Goal: Information Seeking & Learning: Learn about a topic

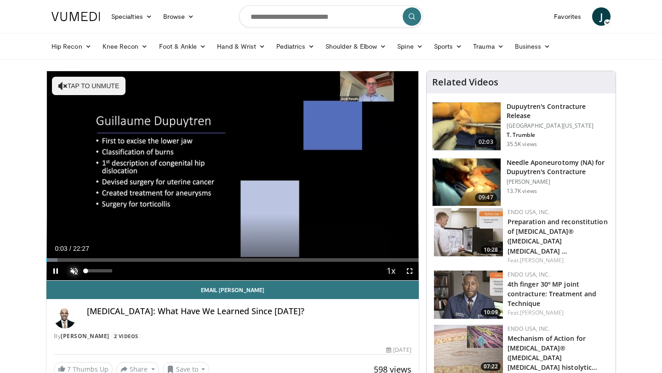
click at [73, 149] on span "Video Player" at bounding box center [74, 271] width 18 height 18
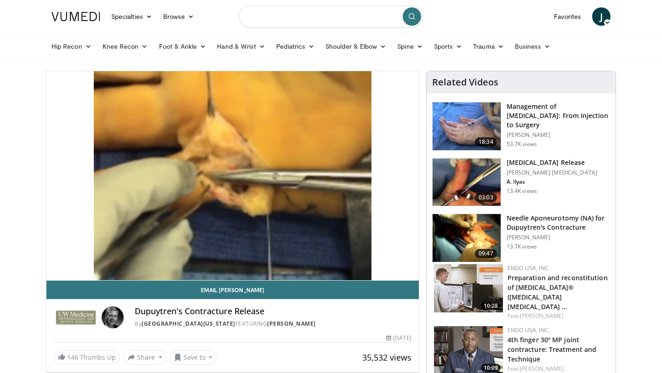
click at [274, 17] on input "Search topics, interventions" at bounding box center [331, 17] width 184 height 22
type input "**********"
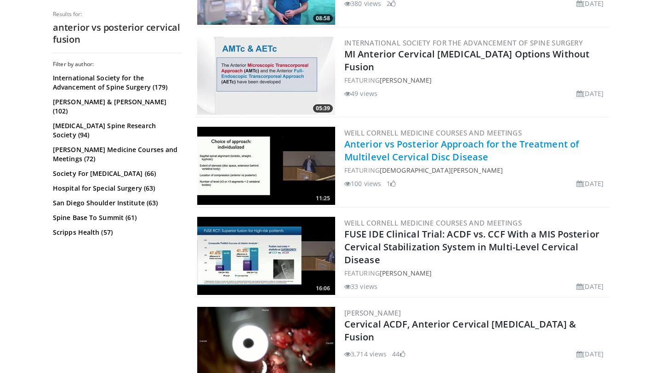
scroll to position [335, 0]
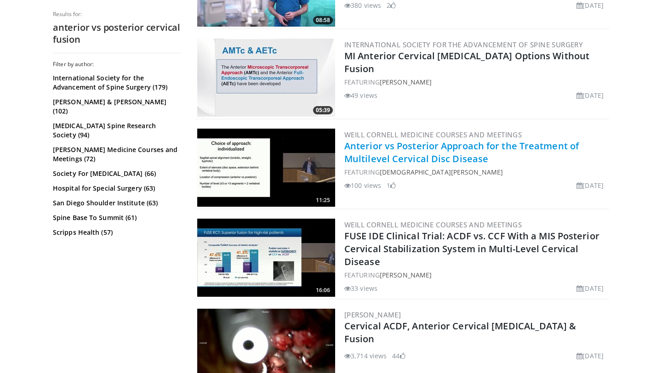
click at [392, 152] on link "Anterior vs Posterior Approach for the Treatment of Multilevel Cervical Disc Di…" at bounding box center [461, 152] width 234 height 25
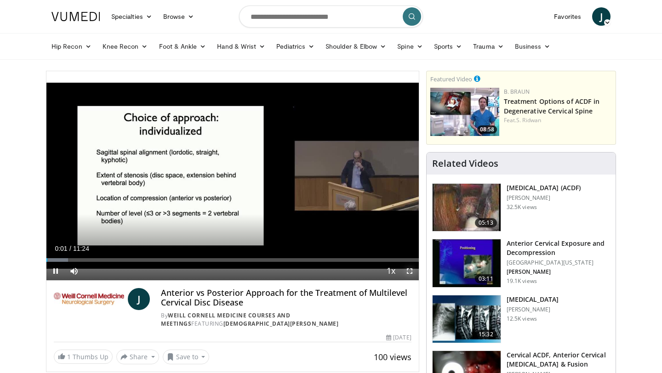
click at [407, 269] on span "Video Player" at bounding box center [409, 271] width 18 height 18
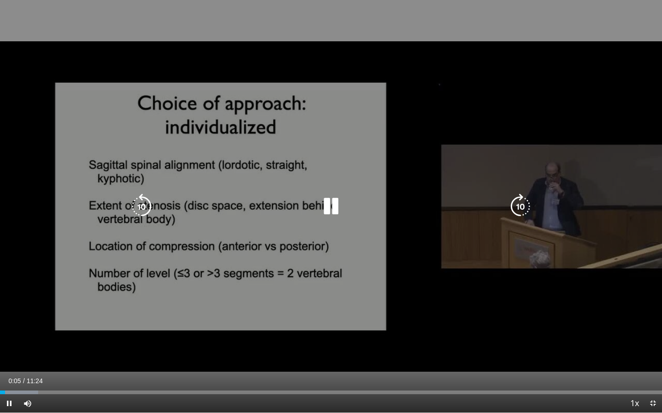
click at [318, 361] on div "10 seconds Tap to unmute" at bounding box center [331, 206] width 662 height 413
click at [328, 206] on icon "Video Player" at bounding box center [331, 207] width 26 height 26
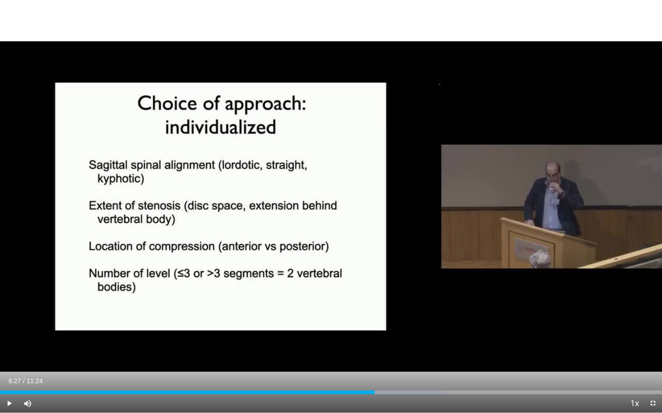
drag, startPoint x: 383, startPoint y: 394, endPoint x: 374, endPoint y: 394, distance: 8.7
click at [374, 373] on div "Progress Bar" at bounding box center [374, 393] width 1 height 4
drag, startPoint x: 444, startPoint y: 393, endPoint x: 435, endPoint y: 393, distance: 9.2
click at [435, 373] on div "Progress Bar" at bounding box center [435, 393] width 1 height 4
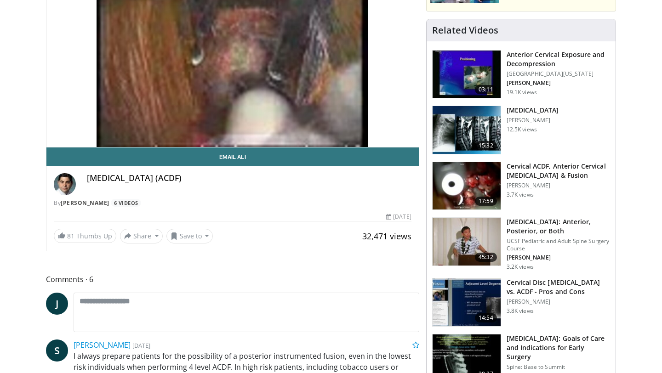
scroll to position [146, 0]
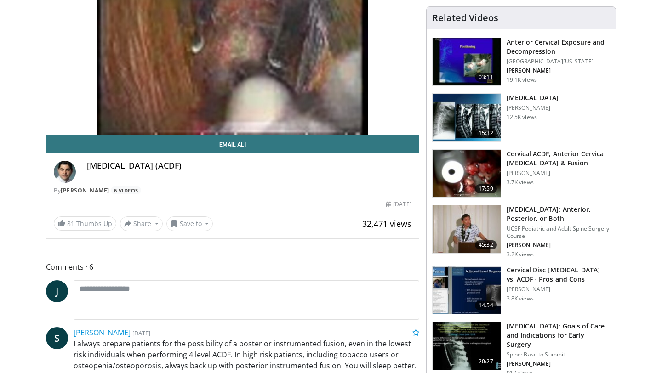
click at [564, 215] on h3 "[MEDICAL_DATA]: Anterior, Posterior, or Both" at bounding box center [557, 214] width 103 height 18
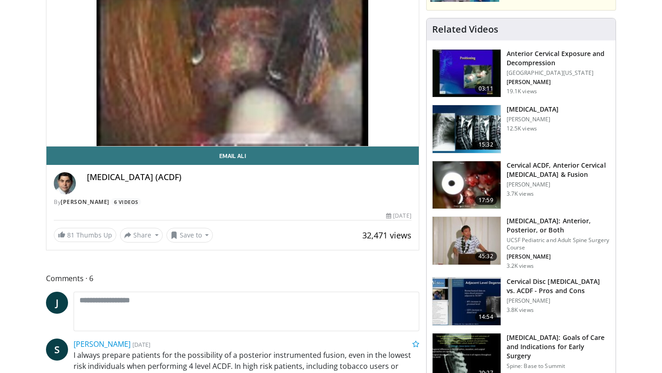
scroll to position [136, 0]
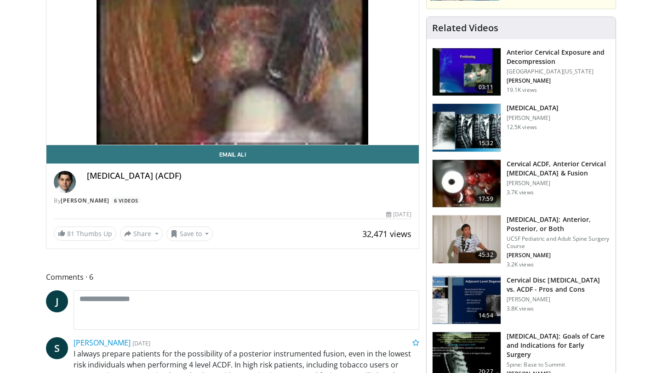
click at [526, 223] on h3 "[MEDICAL_DATA]: Anterior, Posterior, or Both" at bounding box center [557, 224] width 103 height 18
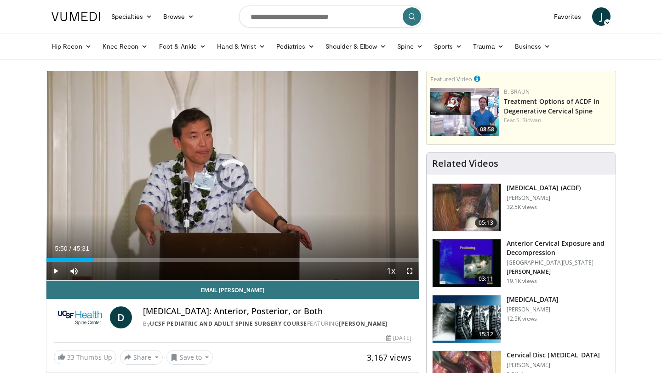
click at [94, 261] on div "Progress Bar" at bounding box center [94, 260] width 1 height 4
